Goal: Transaction & Acquisition: Book appointment/travel/reservation

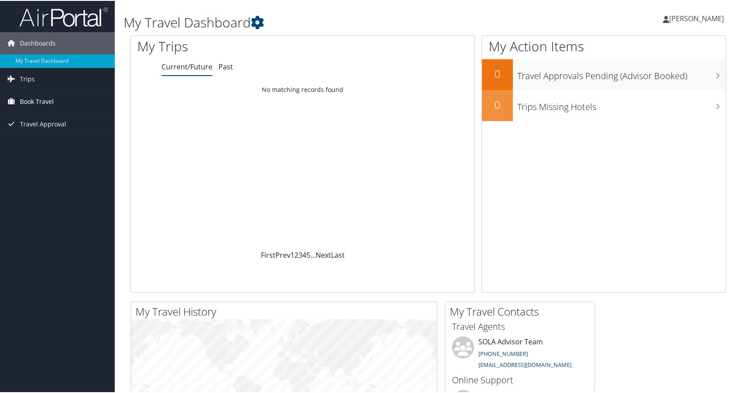
click at [47, 104] on span "Book Travel" at bounding box center [37, 101] width 34 height 22
click at [47, 133] on link "Book/Manage Online Trips" at bounding box center [57, 131] width 115 height 13
